Goal: Transaction & Acquisition: Register for event/course

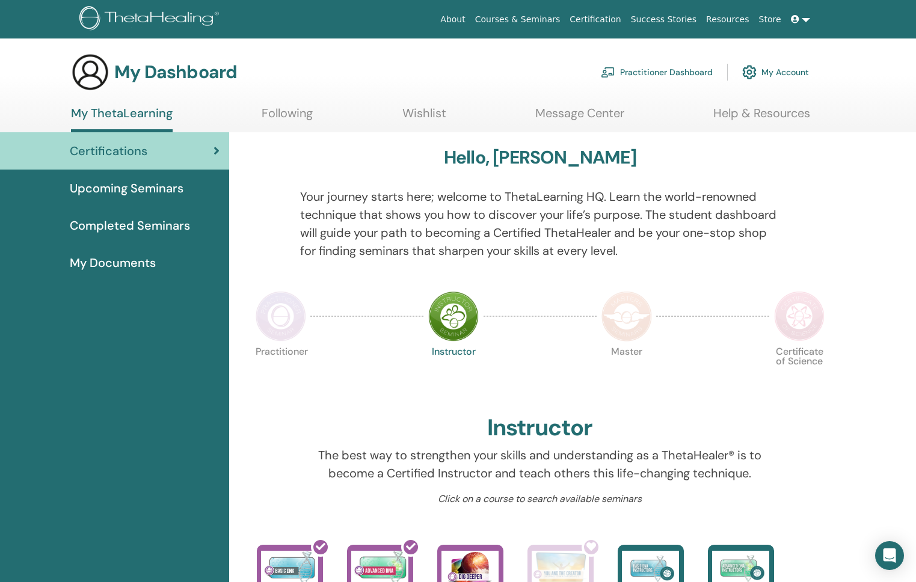
click at [200, 144] on div "Certifications" at bounding box center [115, 151] width 210 height 18
click at [183, 186] on div "Upcoming Seminars" at bounding box center [115, 188] width 210 height 18
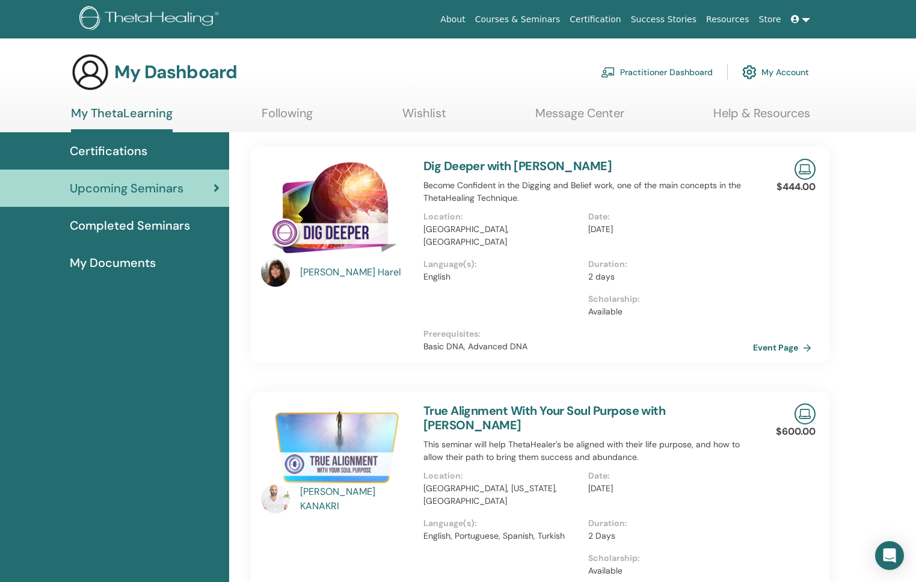
click at [508, 170] on link "Dig Deeper with [PERSON_NAME]" at bounding box center [517, 166] width 189 height 16
click at [787, 339] on link "Event Page" at bounding box center [786, 348] width 63 height 18
click at [789, 339] on link "Event Page" at bounding box center [786, 348] width 63 height 18
